Goal: Information Seeking & Learning: Find specific fact

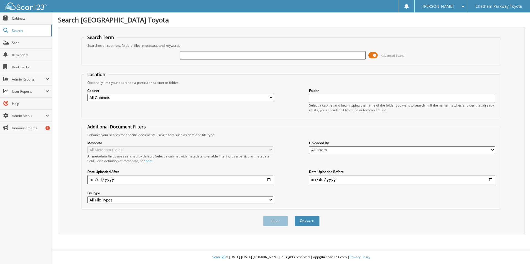
click at [196, 57] on input "text" at bounding box center [273, 55] width 186 height 8
type input "up9023"
click at [295, 216] on button "Search" at bounding box center [307, 221] width 25 height 10
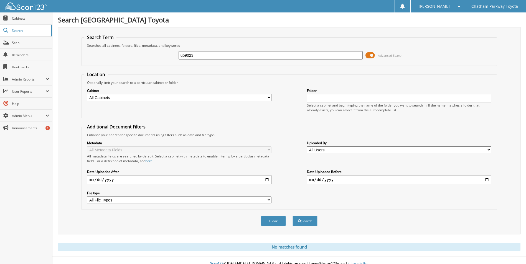
click at [199, 54] on input "up9023" at bounding box center [271, 55] width 184 height 8
click at [292, 216] on button "Search" at bounding box center [304, 221] width 25 height 10
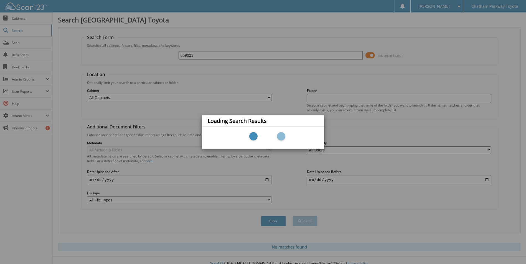
click at [280, 67] on div "Loading Search Results" at bounding box center [263, 132] width 526 height 264
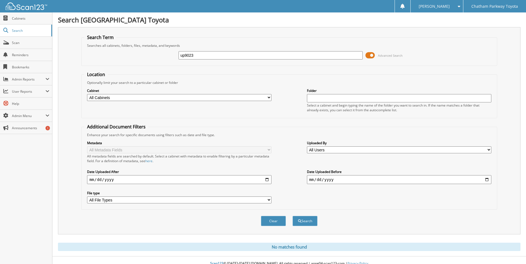
click at [428, 56] on div "up9023 Advanced Search" at bounding box center [288, 55] width 409 height 15
click at [200, 54] on input "up9023" at bounding box center [271, 55] width 184 height 8
type input "197183"
click at [292, 216] on button "Search" at bounding box center [304, 221] width 25 height 10
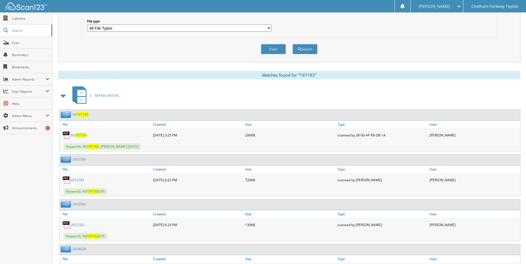
scroll to position [222, 0]
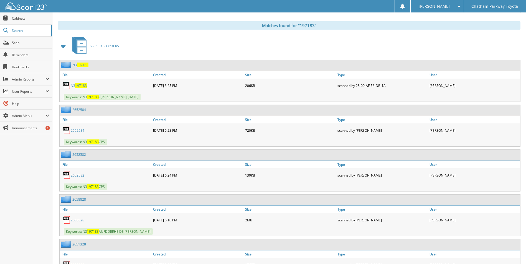
click at [79, 86] on span "197183" at bounding box center [81, 85] width 12 height 5
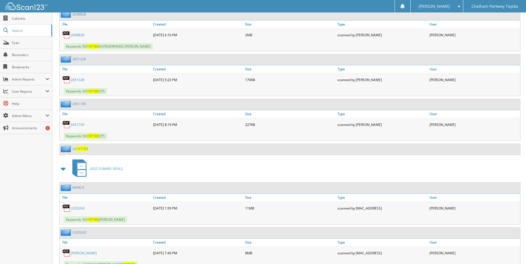
scroll to position [429, 0]
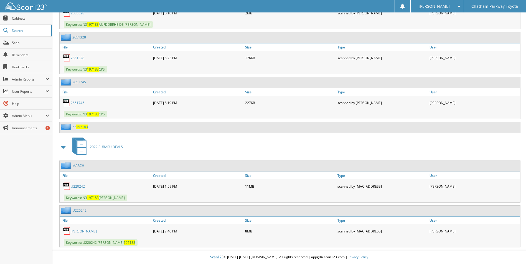
click at [402, 66] on div "Keywords: N3 197183 CPS" at bounding box center [290, 69] width 460 height 9
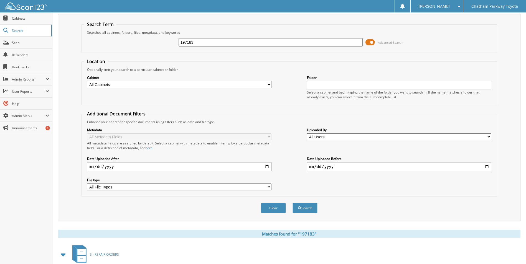
scroll to position [0, 0]
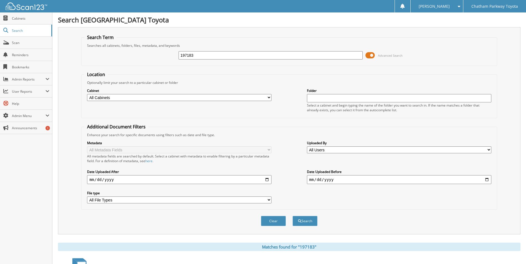
click at [225, 75] on fieldset "Location Optionally limit your search to a particular cabinet or folder Cabinet…" at bounding box center [289, 95] width 416 height 47
click at [228, 55] on input "197183" at bounding box center [271, 55] width 184 height 8
click at [228, 56] on input "197183" at bounding box center [271, 55] width 184 height 8
click at [177, 51] on div "Advanced Search" at bounding box center [288, 55] width 409 height 15
click at [183, 55] on input "text" at bounding box center [271, 55] width 184 height 8
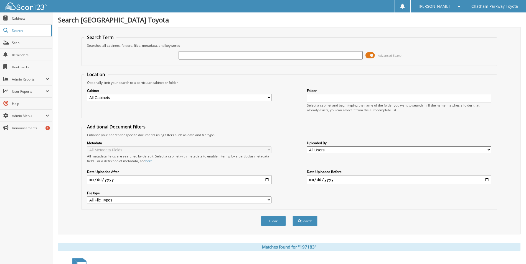
paste input "U251061A"
type input "U251061A"
click at [292, 216] on button "Search" at bounding box center [304, 221] width 25 height 10
click at [440, 66] on form "Search Term Searches all cabinets, folders, files, metadata, and keywords U2510…" at bounding box center [289, 133] width 416 height 198
